Goal: Task Accomplishment & Management: Manage account settings

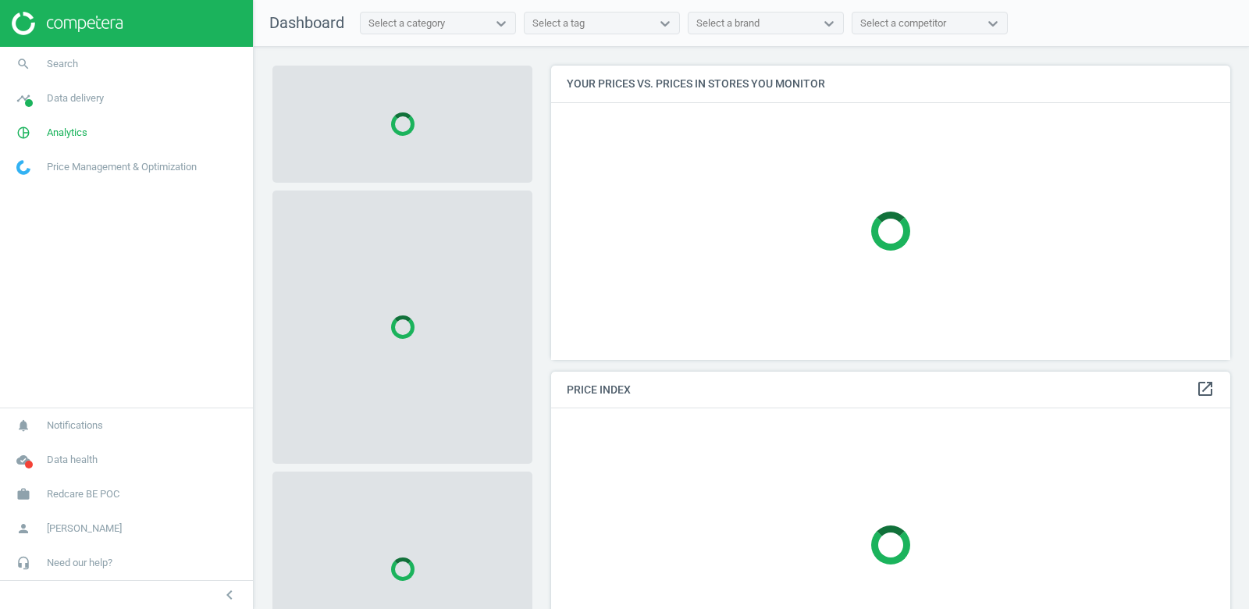
scroll to position [294, 680]
click at [77, 101] on span "Data delivery" at bounding box center [75, 98] width 57 height 14
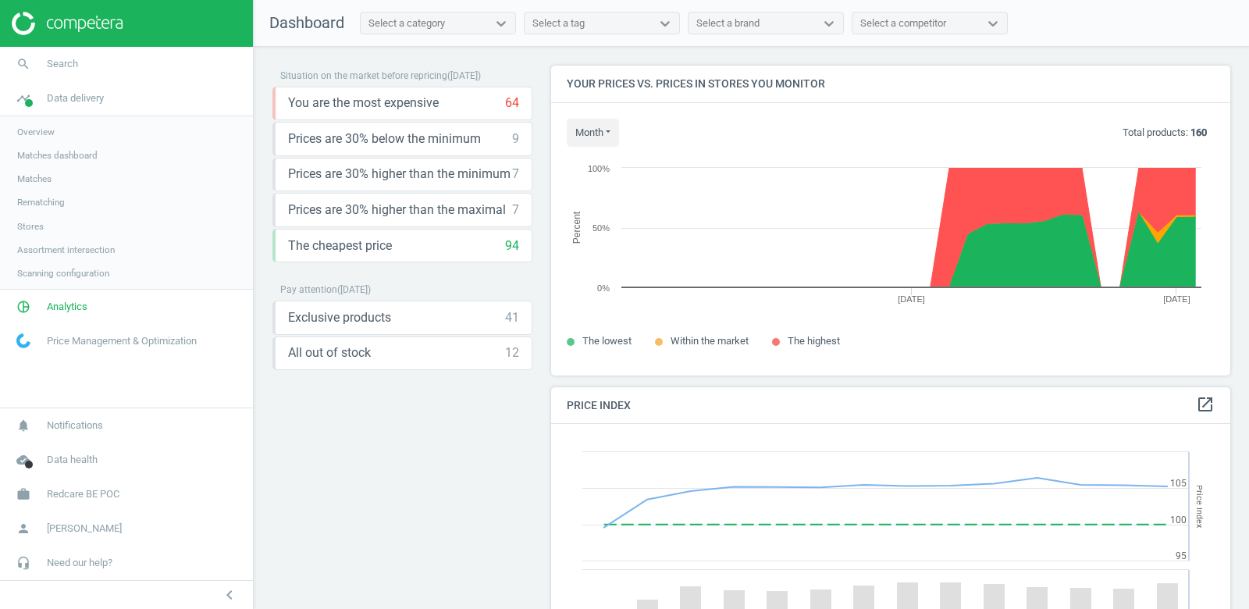
scroll to position [360, 680]
click at [44, 248] on span "Assortment intersection" at bounding box center [66, 250] width 98 height 12
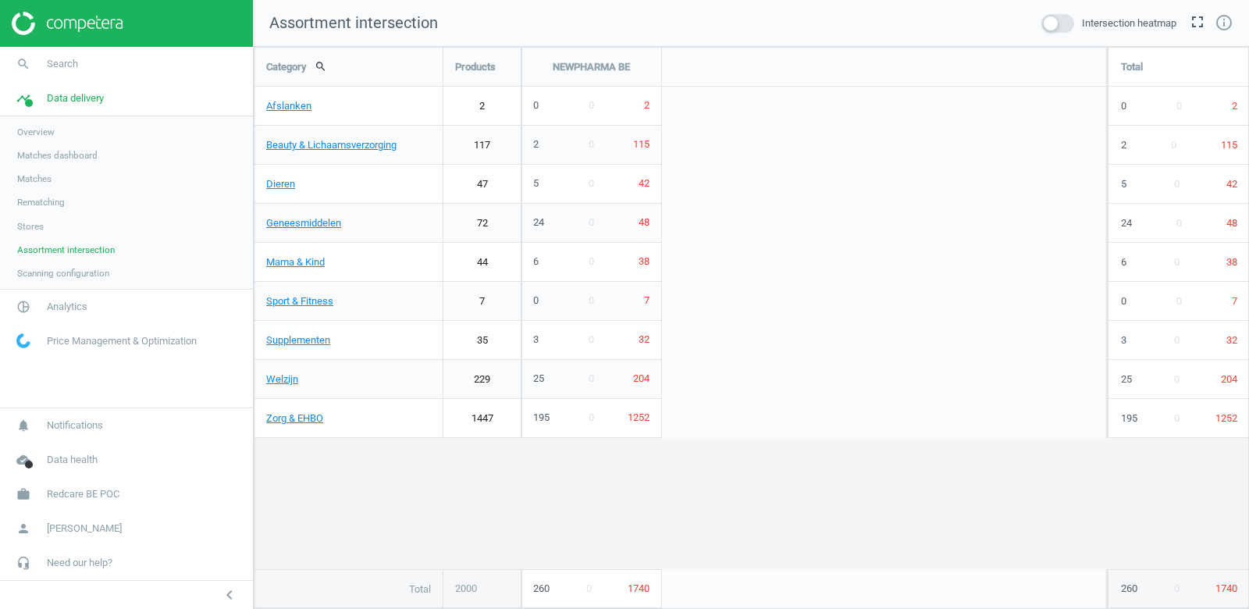
scroll to position [563, 996]
click at [93, 491] on span "Redcare BE POC" at bounding box center [83, 494] width 73 height 14
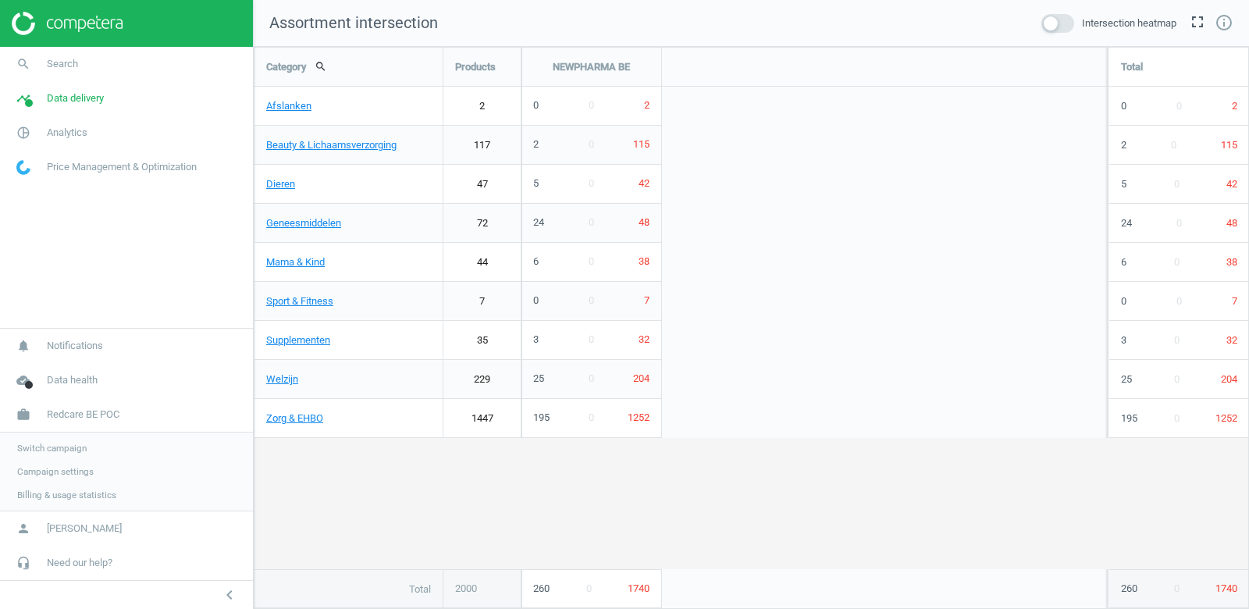
click at [64, 453] on span "Switch campaign" at bounding box center [51, 448] width 69 height 12
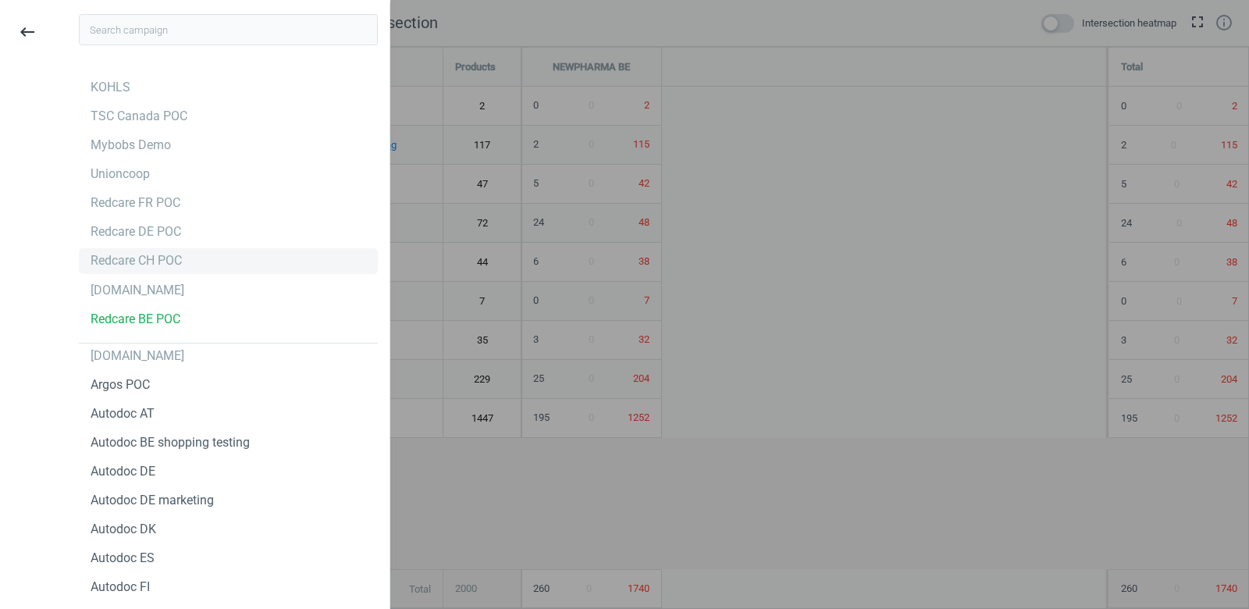
click at [141, 266] on div "Redcare CH POC" at bounding box center [136, 260] width 91 height 17
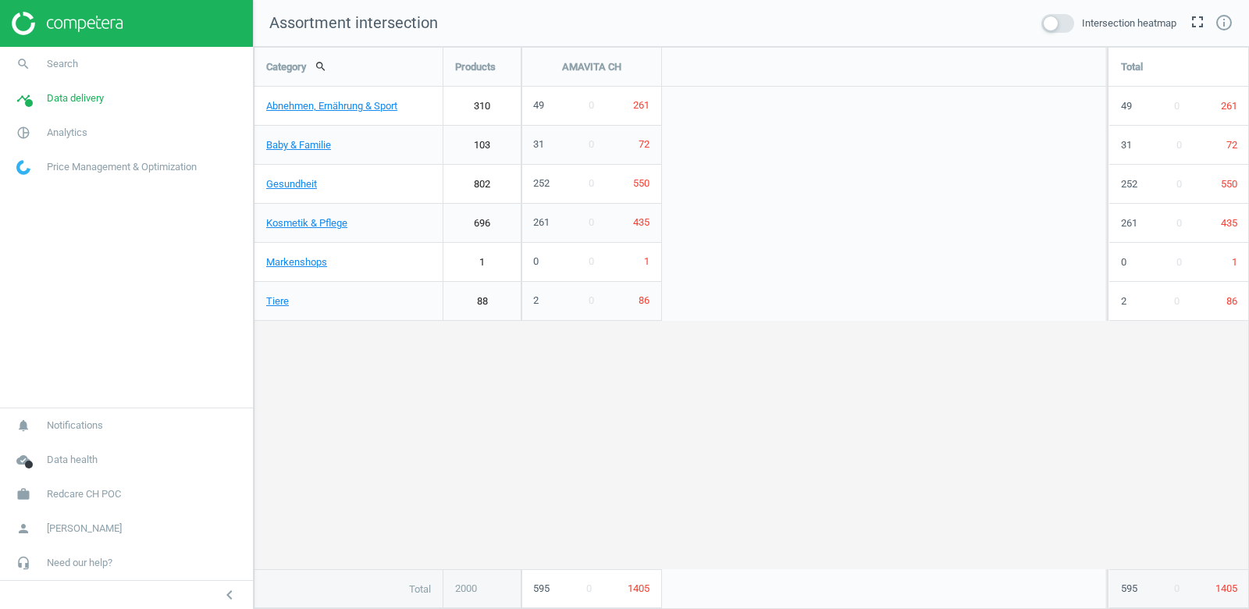
scroll to position [563, 996]
click at [65, 495] on span "Redcare CH POC" at bounding box center [84, 494] width 74 height 14
click at [21, 448] on span "Switch campaign" at bounding box center [51, 448] width 69 height 12
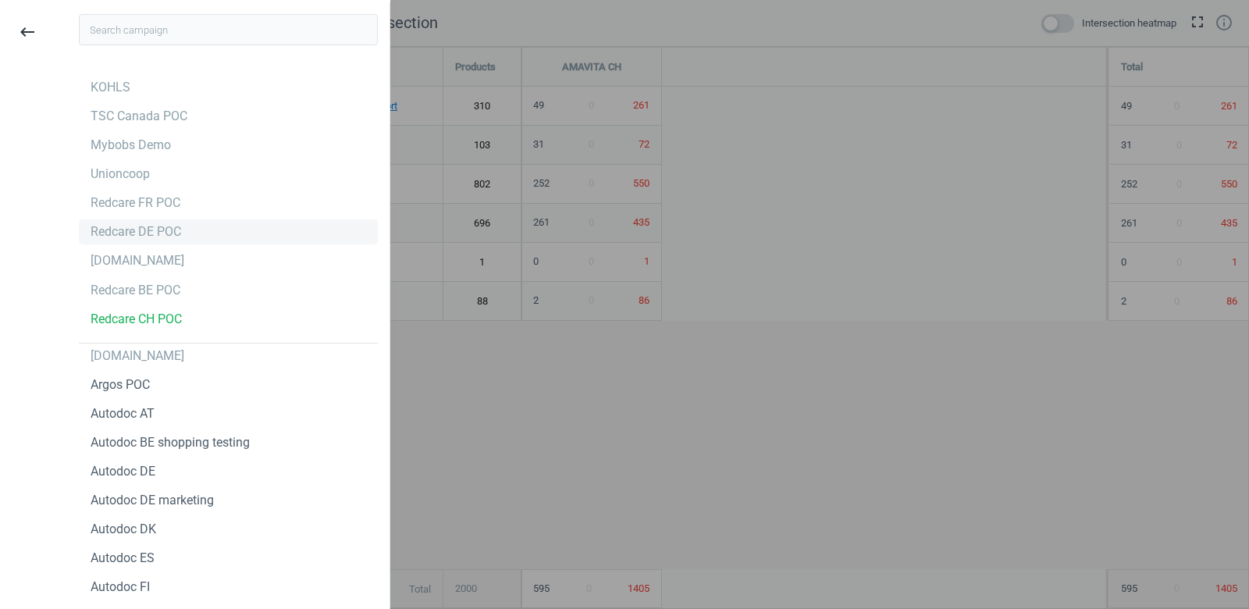
click at [162, 231] on div "Redcare DE POC" at bounding box center [136, 231] width 91 height 17
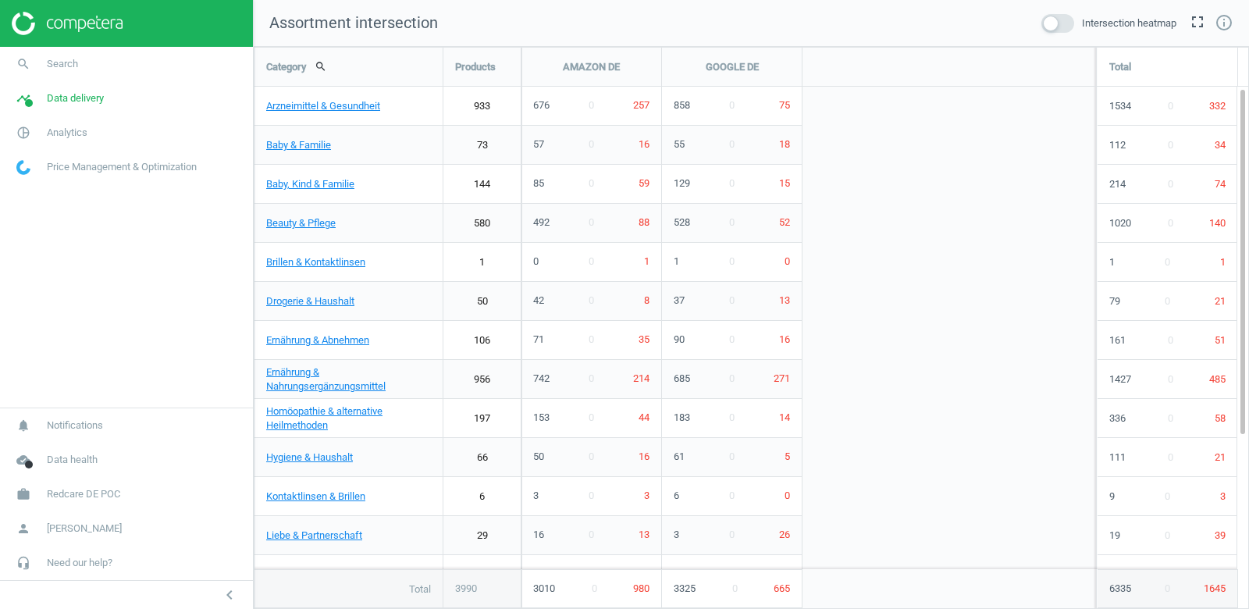
scroll to position [563, 996]
click at [61, 500] on span "Redcare DE POC" at bounding box center [83, 494] width 73 height 14
click at [48, 443] on span "Switch campaign" at bounding box center [51, 448] width 69 height 12
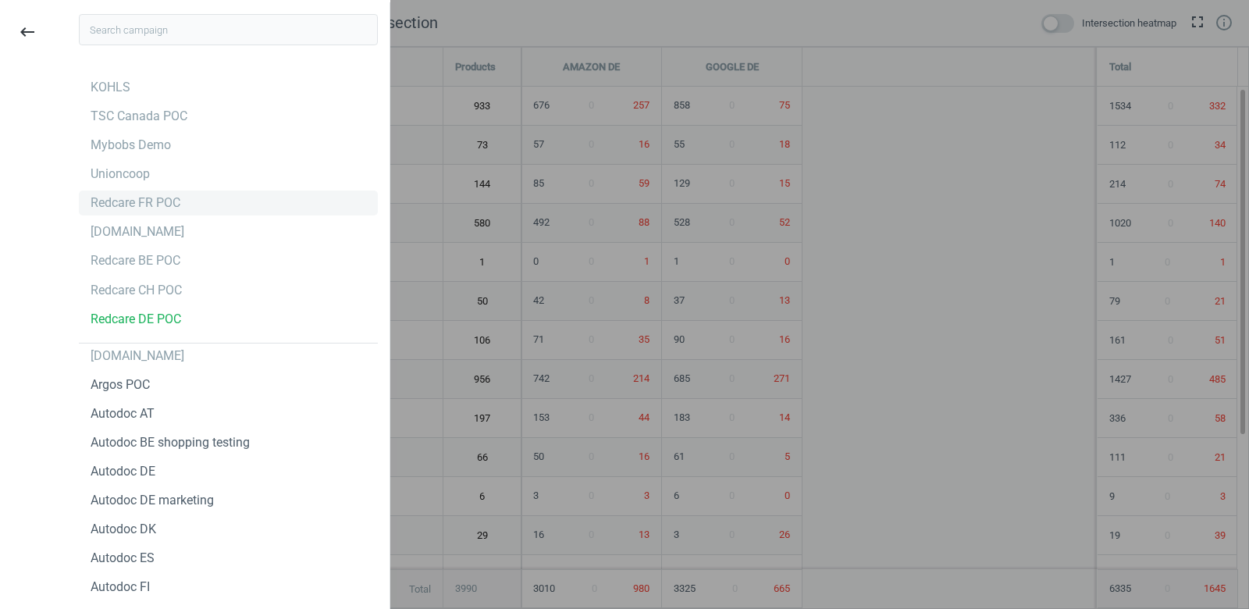
click at [158, 200] on div "Redcare FR POC" at bounding box center [136, 202] width 90 height 17
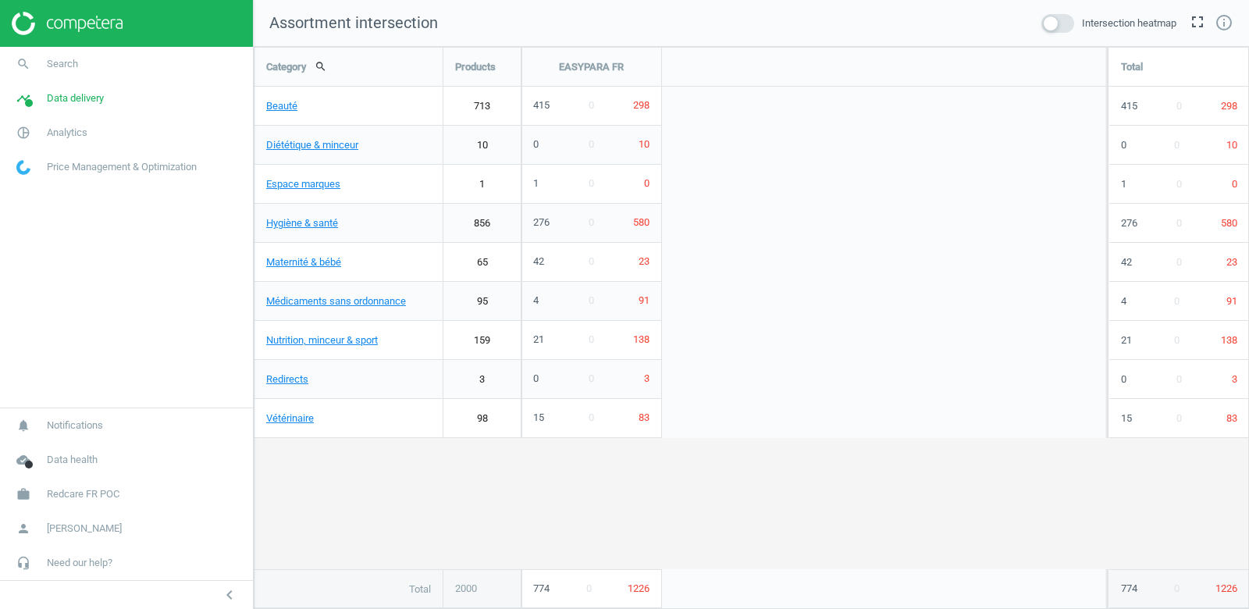
scroll to position [563, 996]
